Goal: Information Seeking & Learning: Learn about a topic

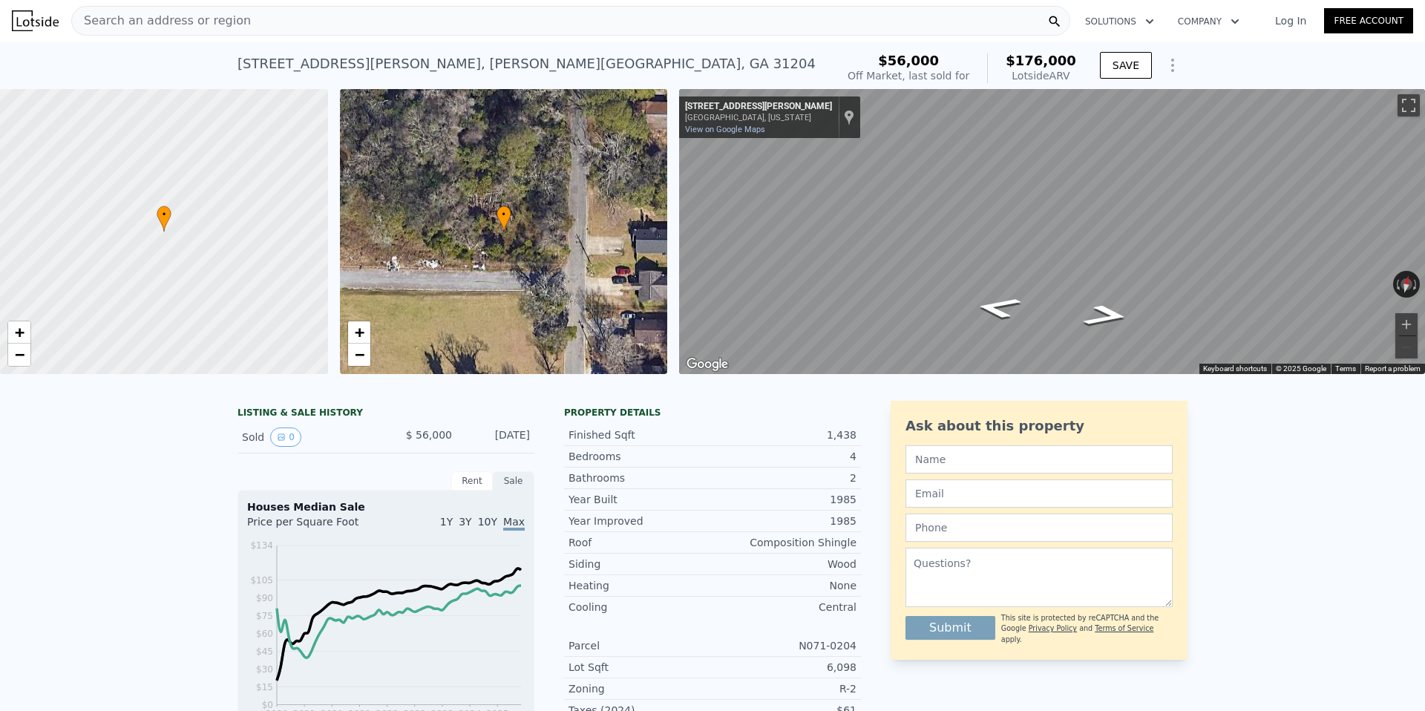
click at [566, 210] on div "• + −" at bounding box center [504, 231] width 328 height 285
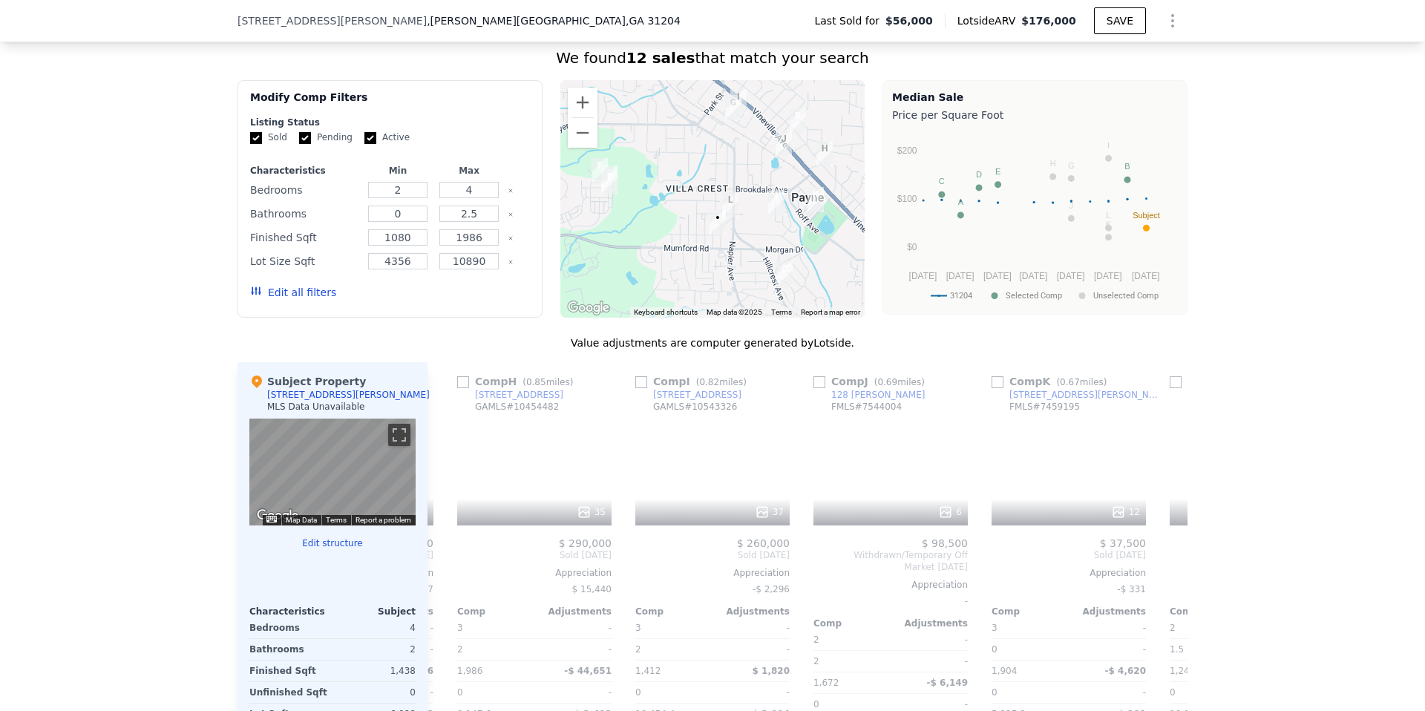
scroll to position [0, 1413]
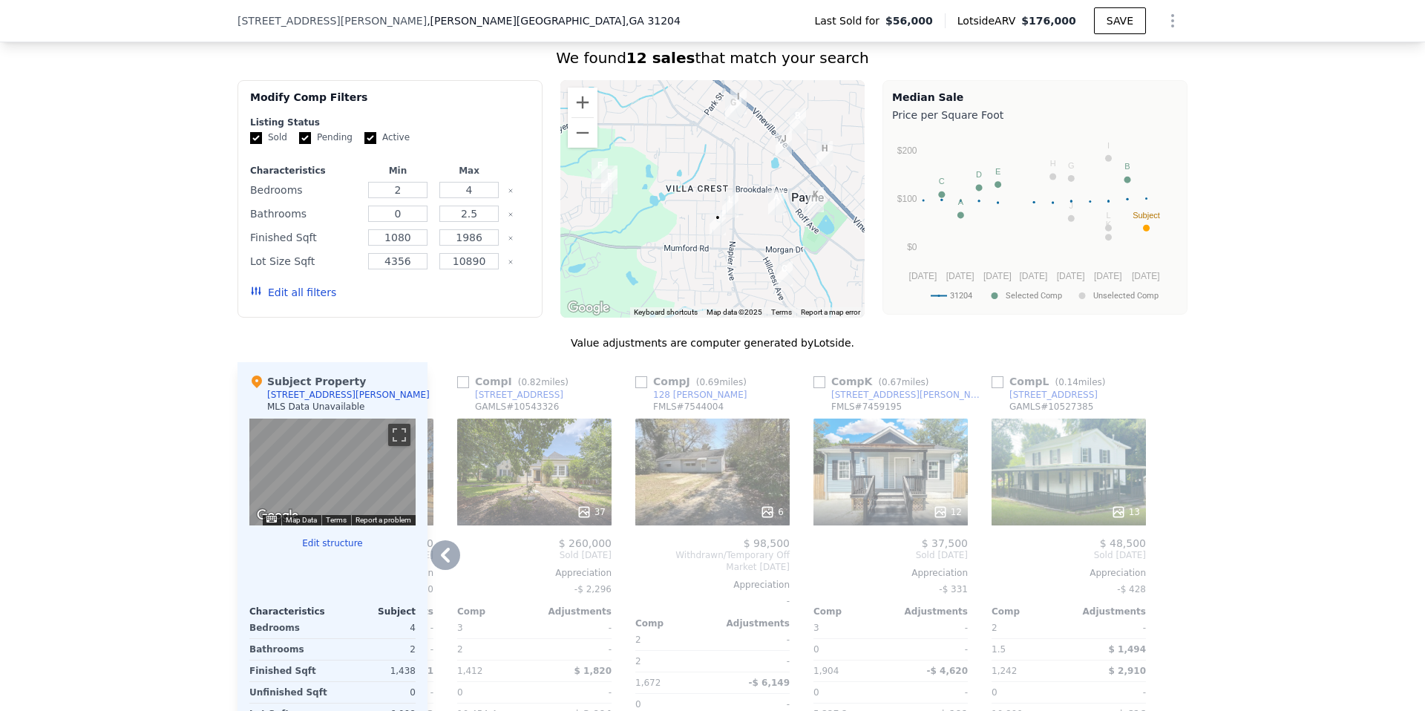
click at [1035, 439] on div "13" at bounding box center [1069, 472] width 154 height 107
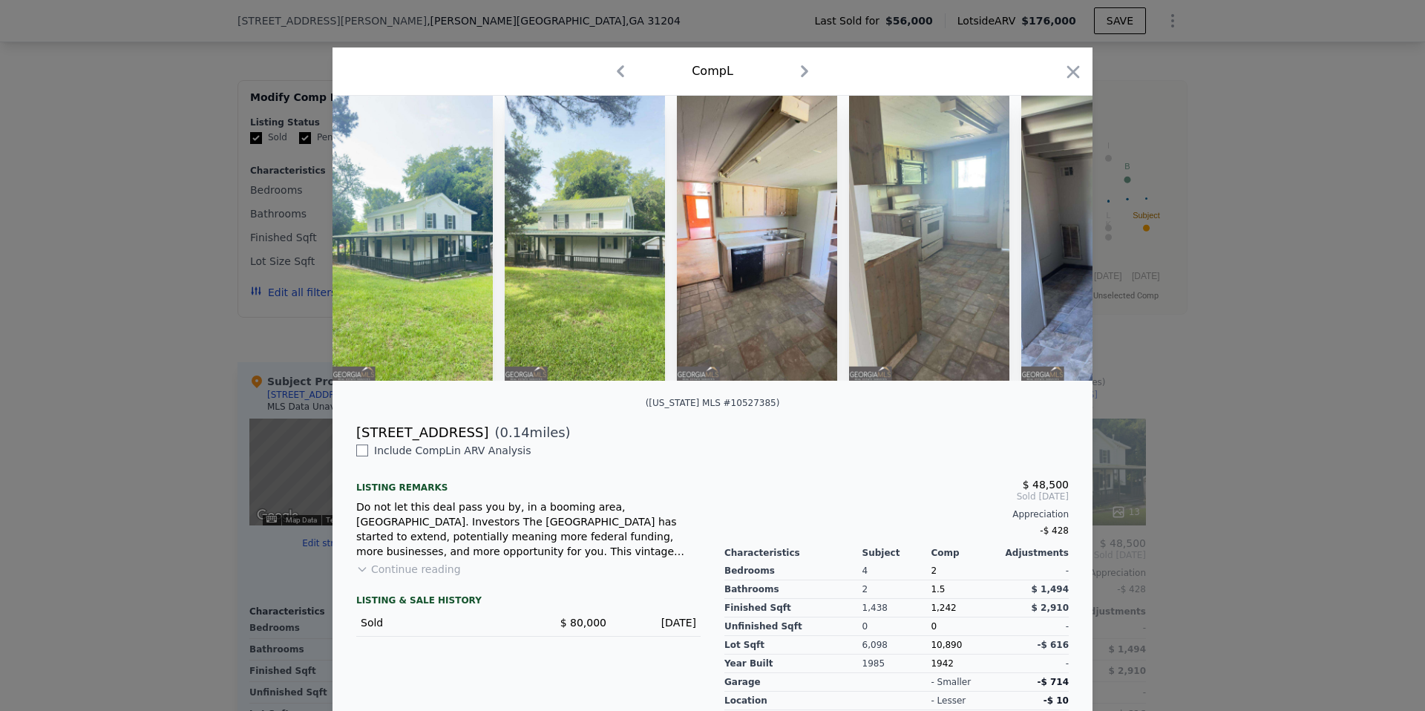
click at [425, 255] on img at bounding box center [412, 238] width 160 height 285
click at [1077, 73] on icon "button" at bounding box center [1073, 72] width 21 height 21
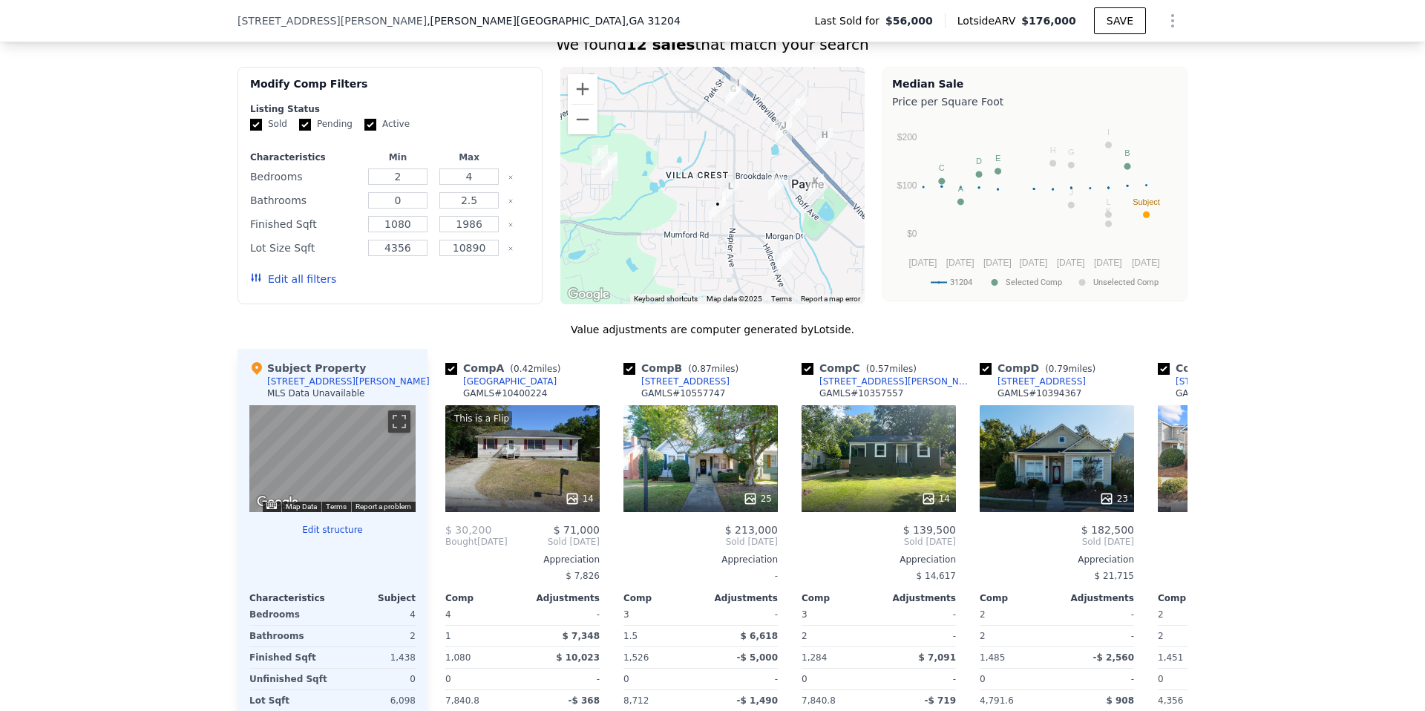
scroll to position [1134, 0]
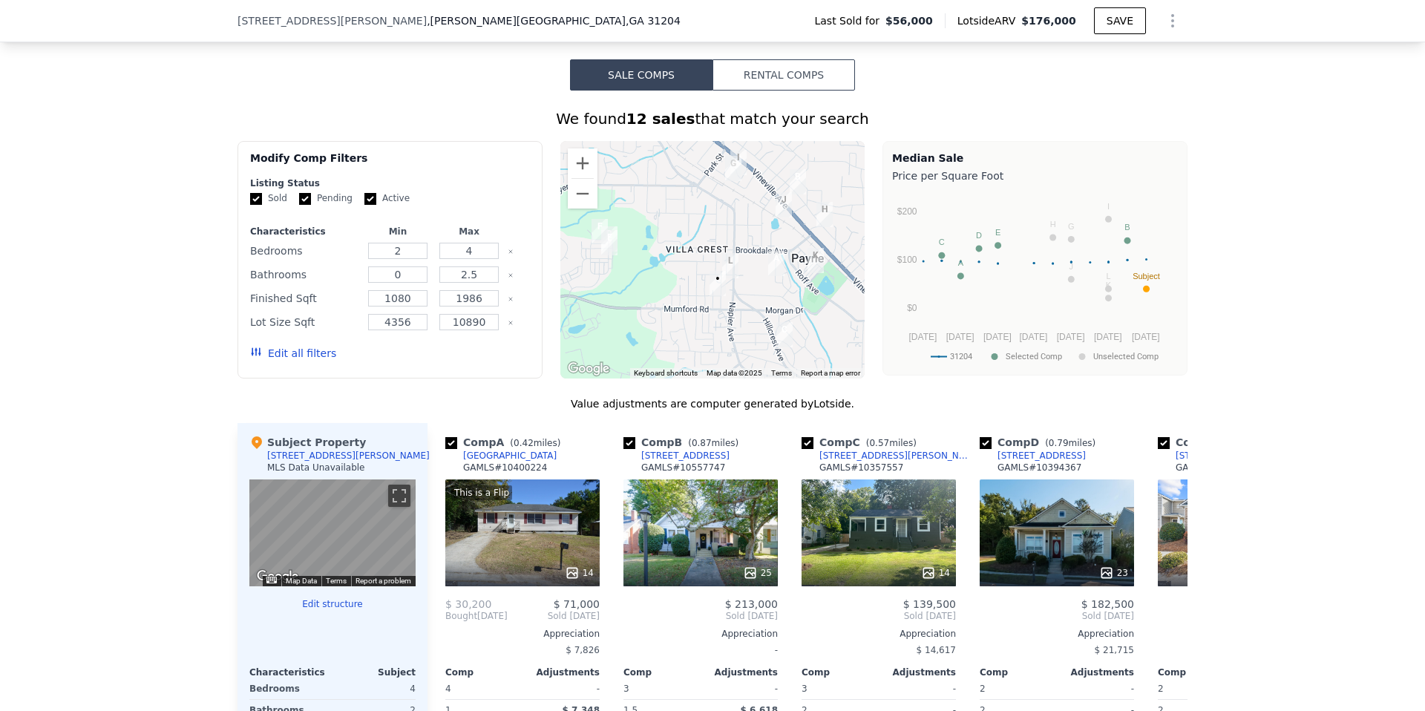
click at [315, 350] on button "Edit all filters" at bounding box center [293, 353] width 86 height 15
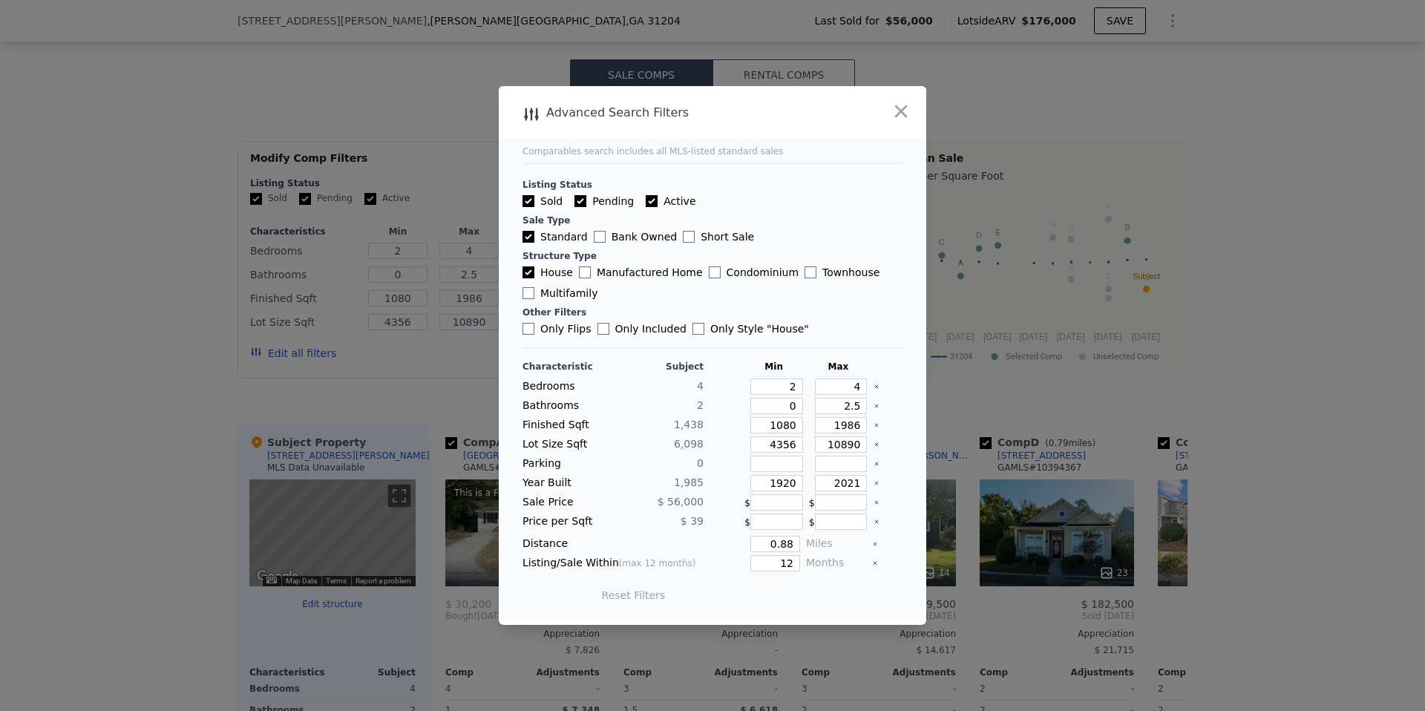
scroll to position [1133, 0]
drag, startPoint x: 789, startPoint y: 541, endPoint x: 815, endPoint y: 541, distance: 26.0
click at [816, 541] on div "Distance 0.88 Miles" at bounding box center [712, 544] width 380 height 16
type input "0.5"
click at [802, 594] on button "Update Search" at bounding box center [795, 595] width 112 height 21
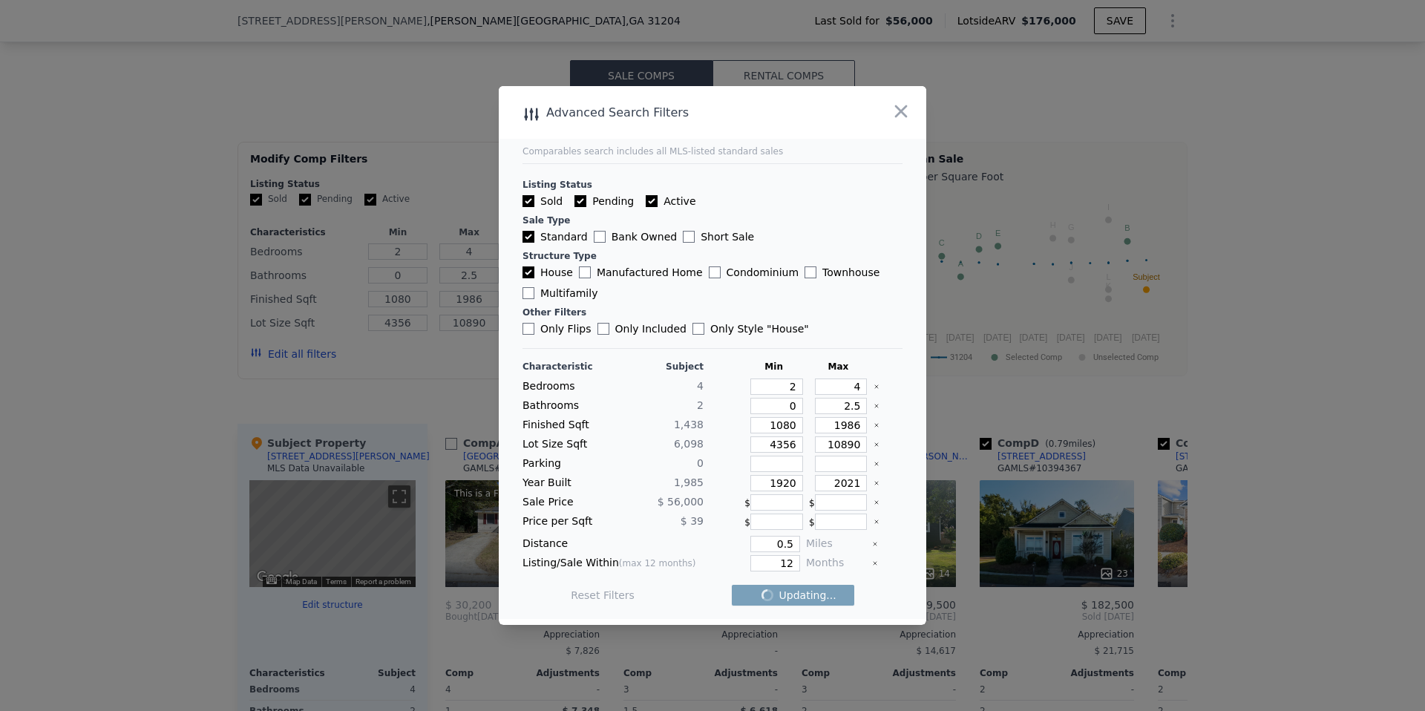
checkbox input "false"
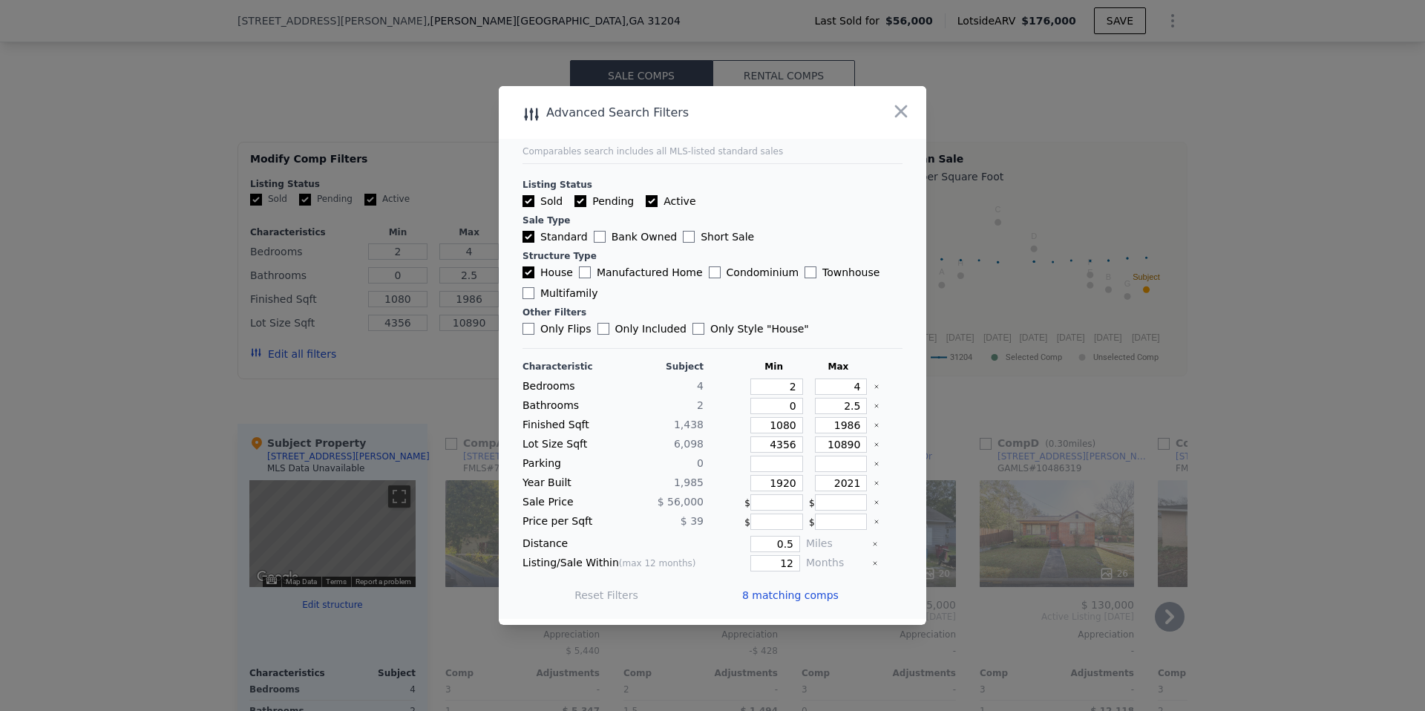
drag, startPoint x: 818, startPoint y: 594, endPoint x: 877, endPoint y: 583, distance: 59.5
click at [818, 593] on span "8 matching comps" at bounding box center [790, 595] width 96 height 15
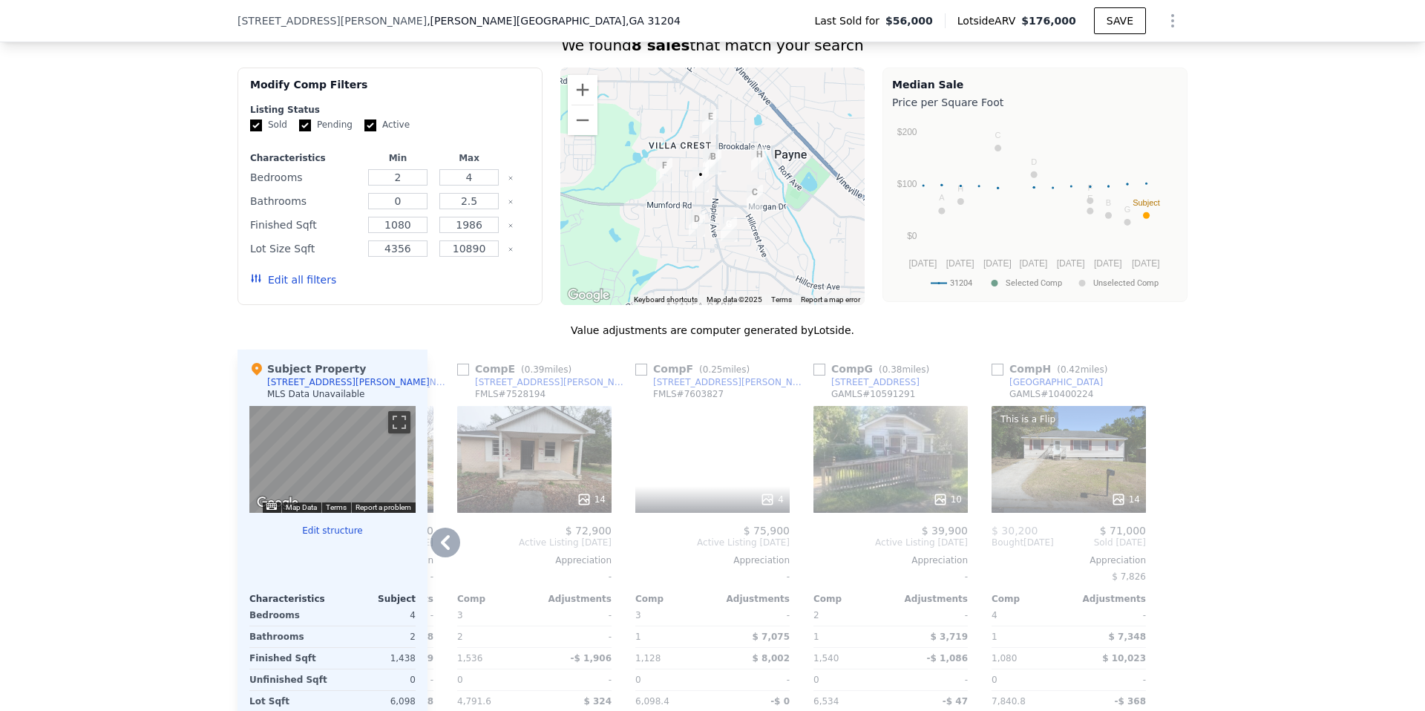
scroll to position [0, 0]
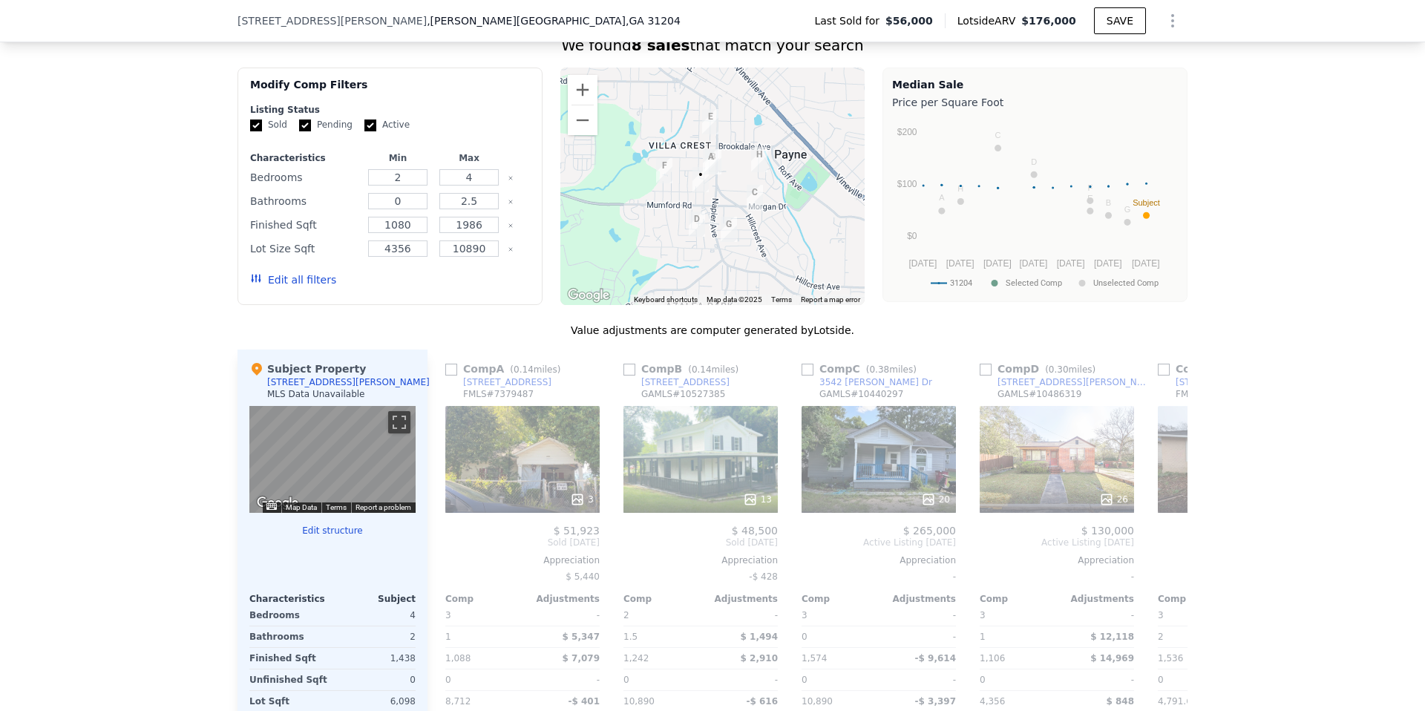
click at [295, 282] on button "Edit all filters" at bounding box center [293, 279] width 86 height 15
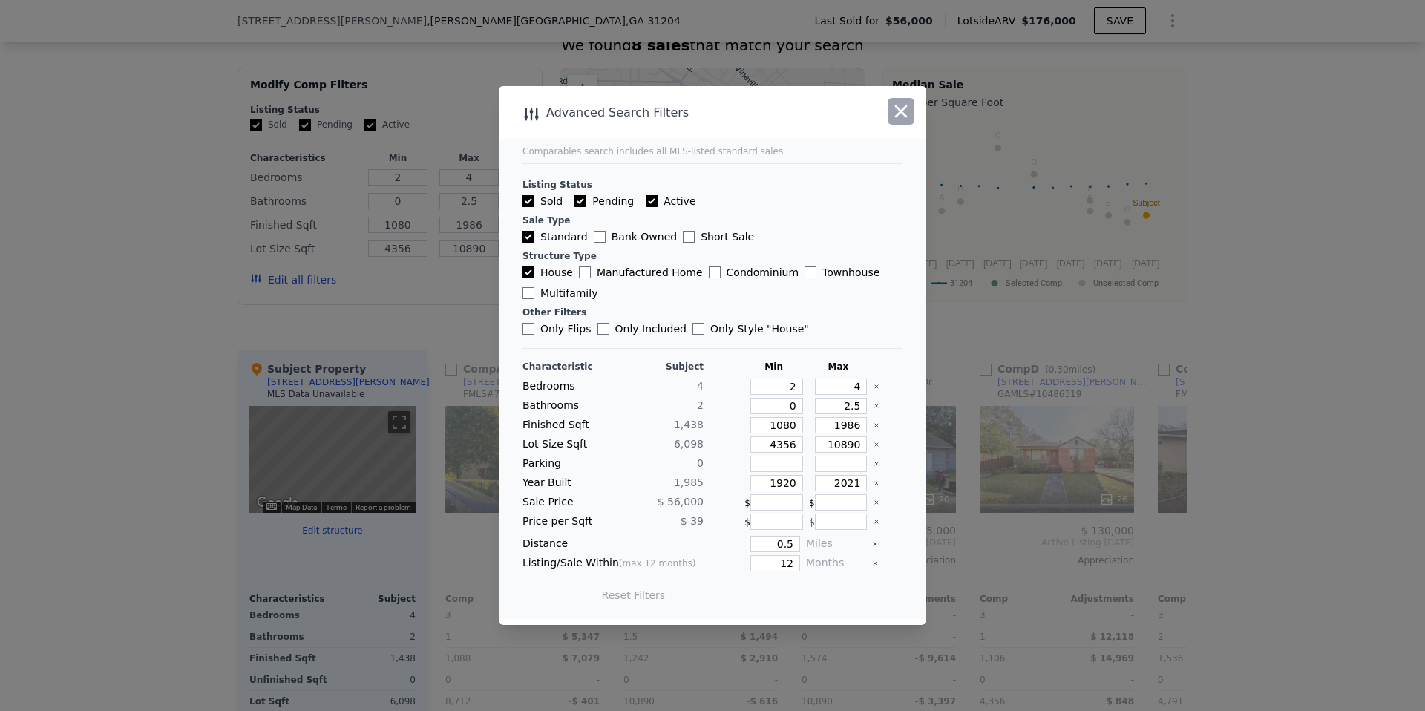
click at [898, 108] on icon "button" at bounding box center [901, 111] width 13 height 13
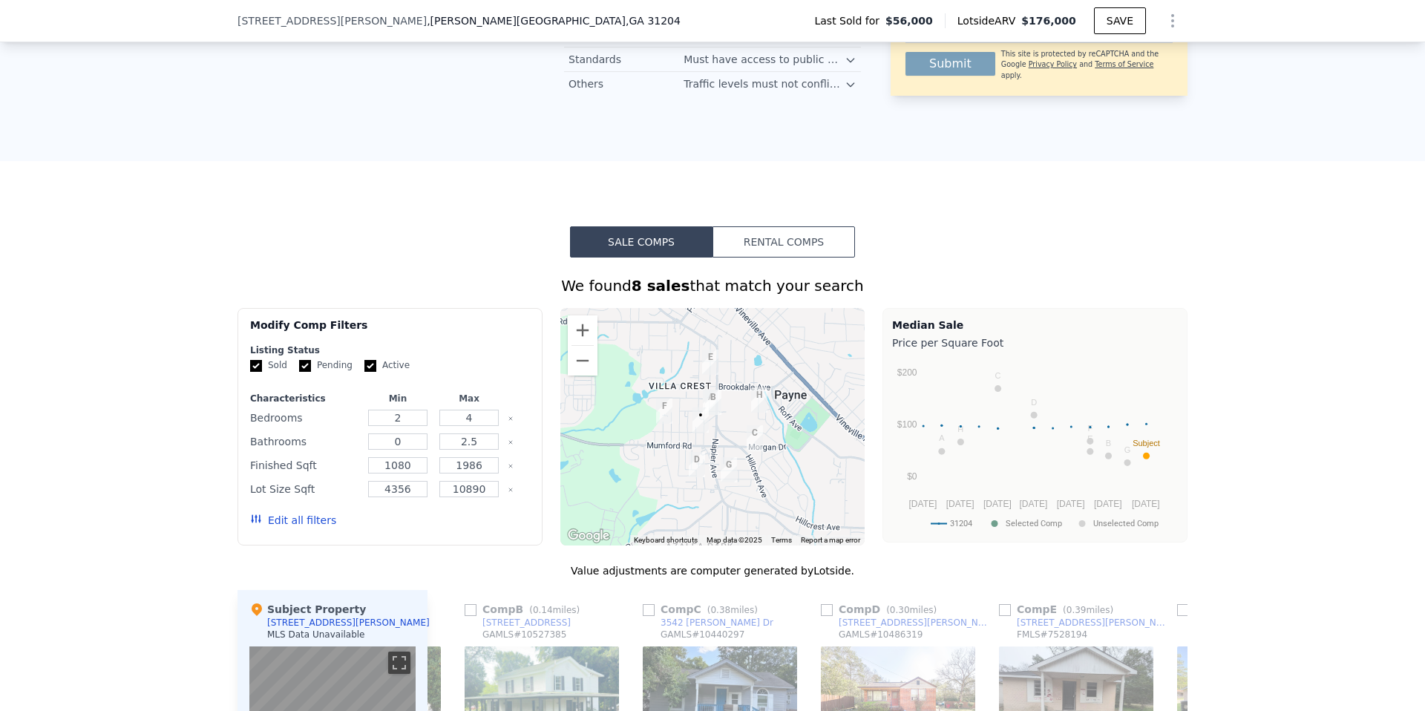
scroll to position [983, 0]
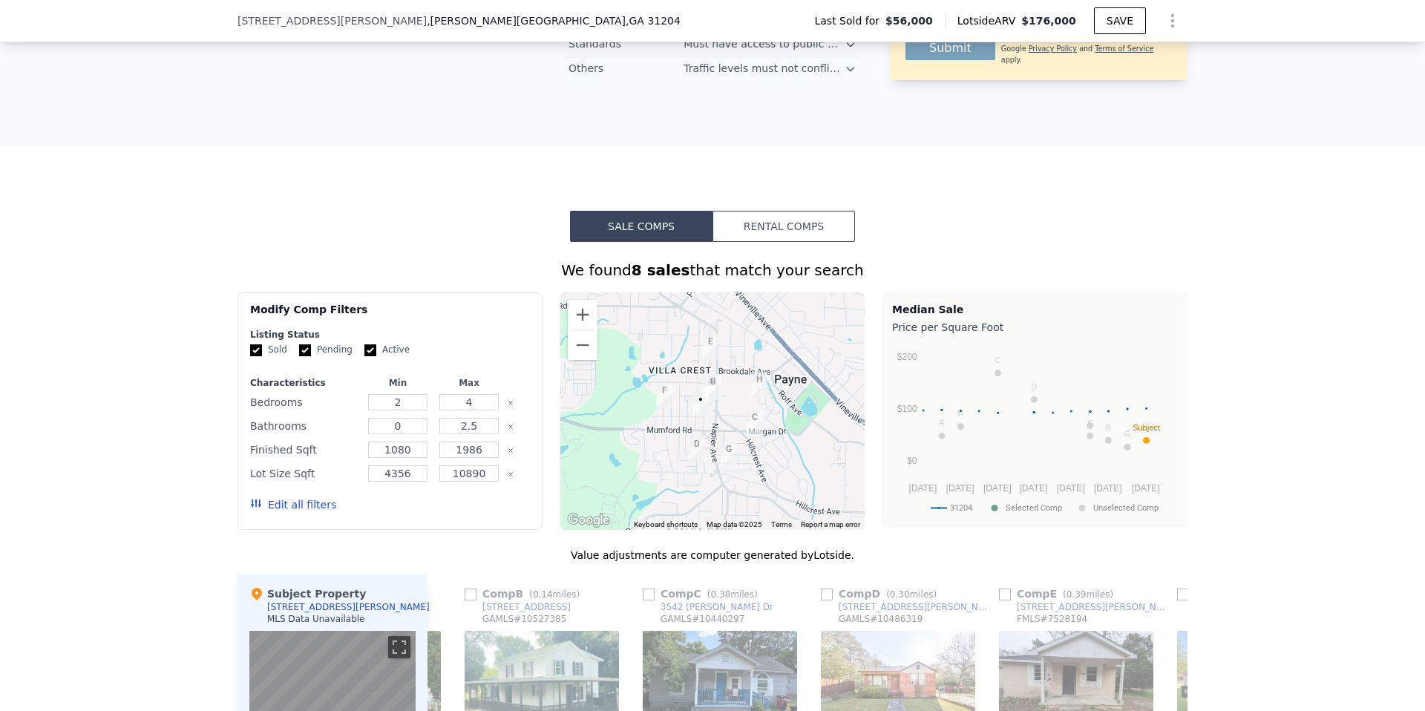
checkbox input "true"
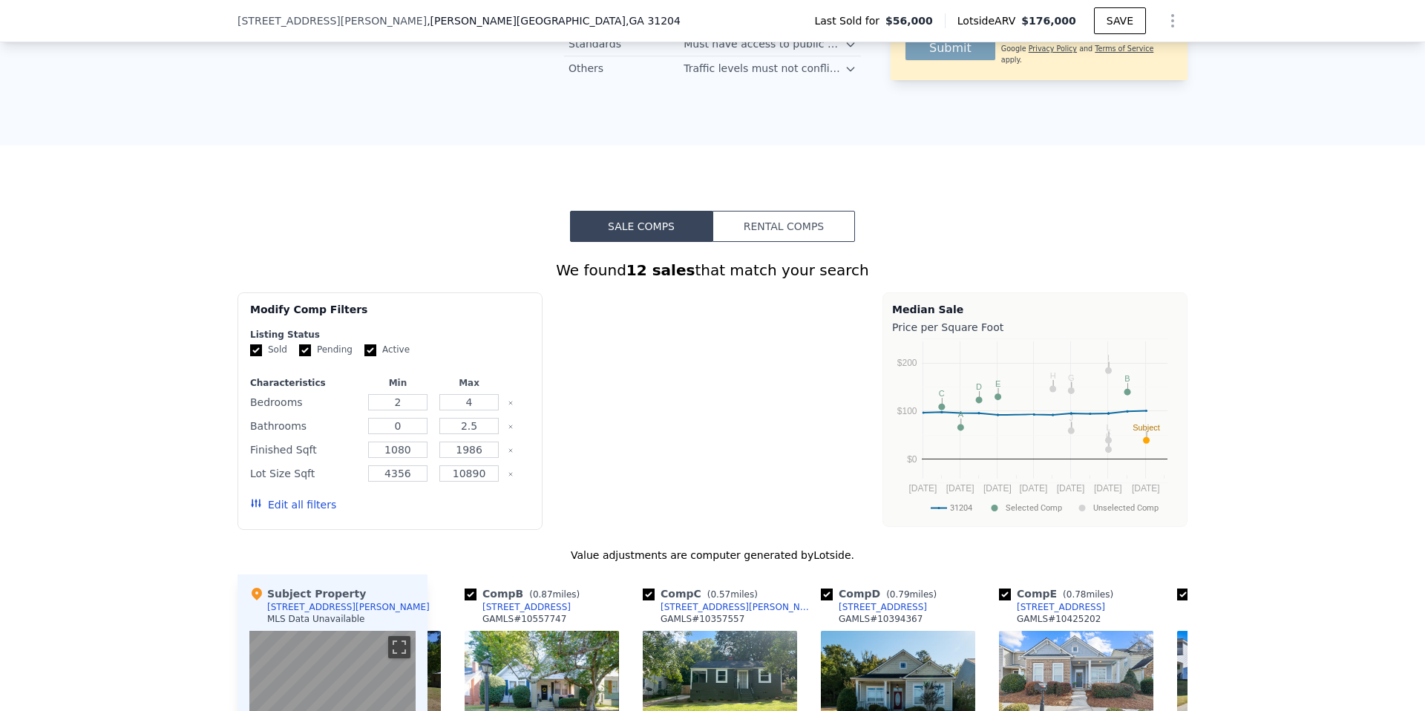
scroll to position [0, 159]
